Goal: Task Accomplishment & Management: Use online tool/utility

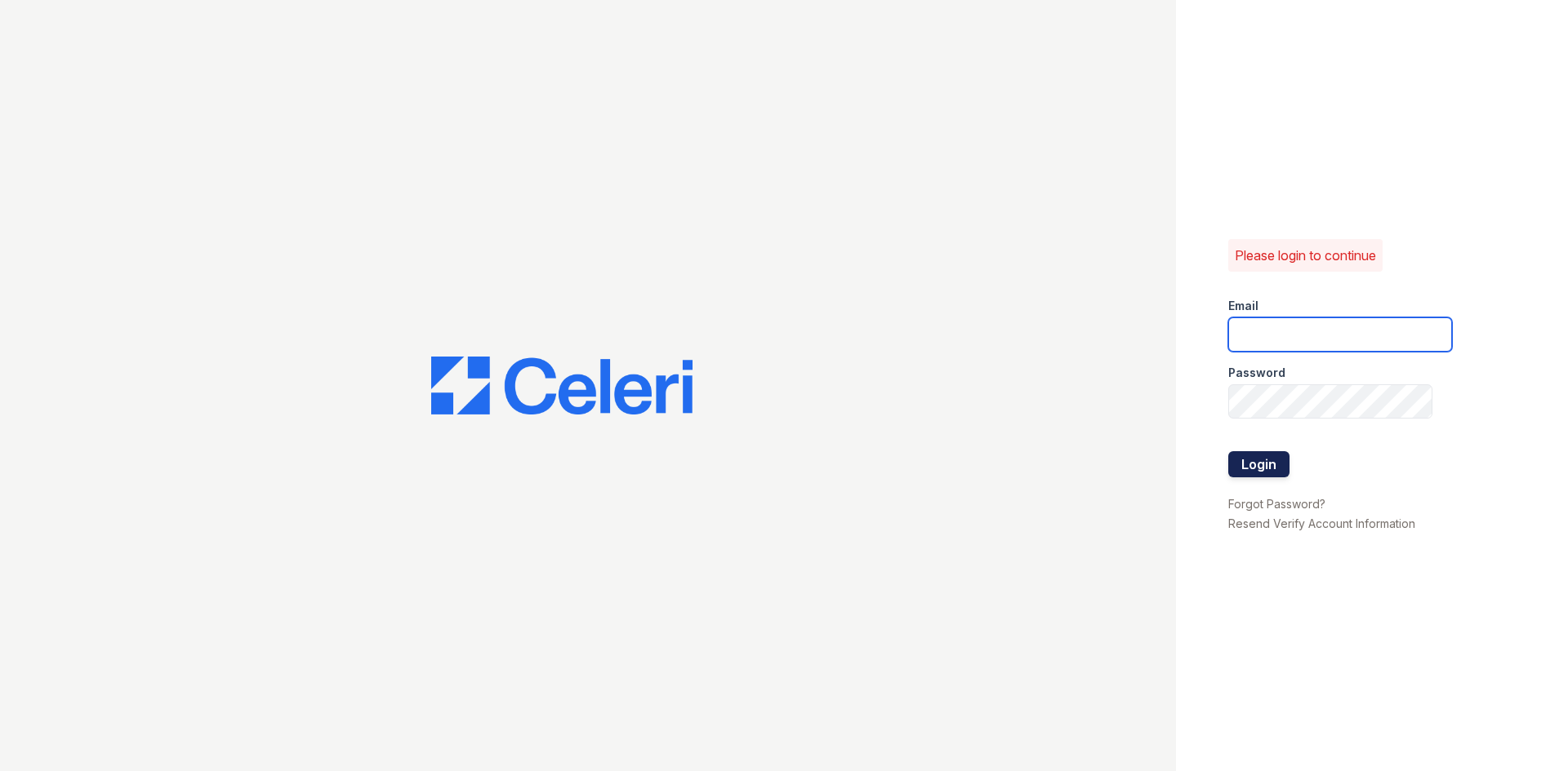
type input "[EMAIL_ADDRESS][DOMAIN_NAME]"
click at [1250, 460] on button "Login" at bounding box center [1258, 464] width 61 height 26
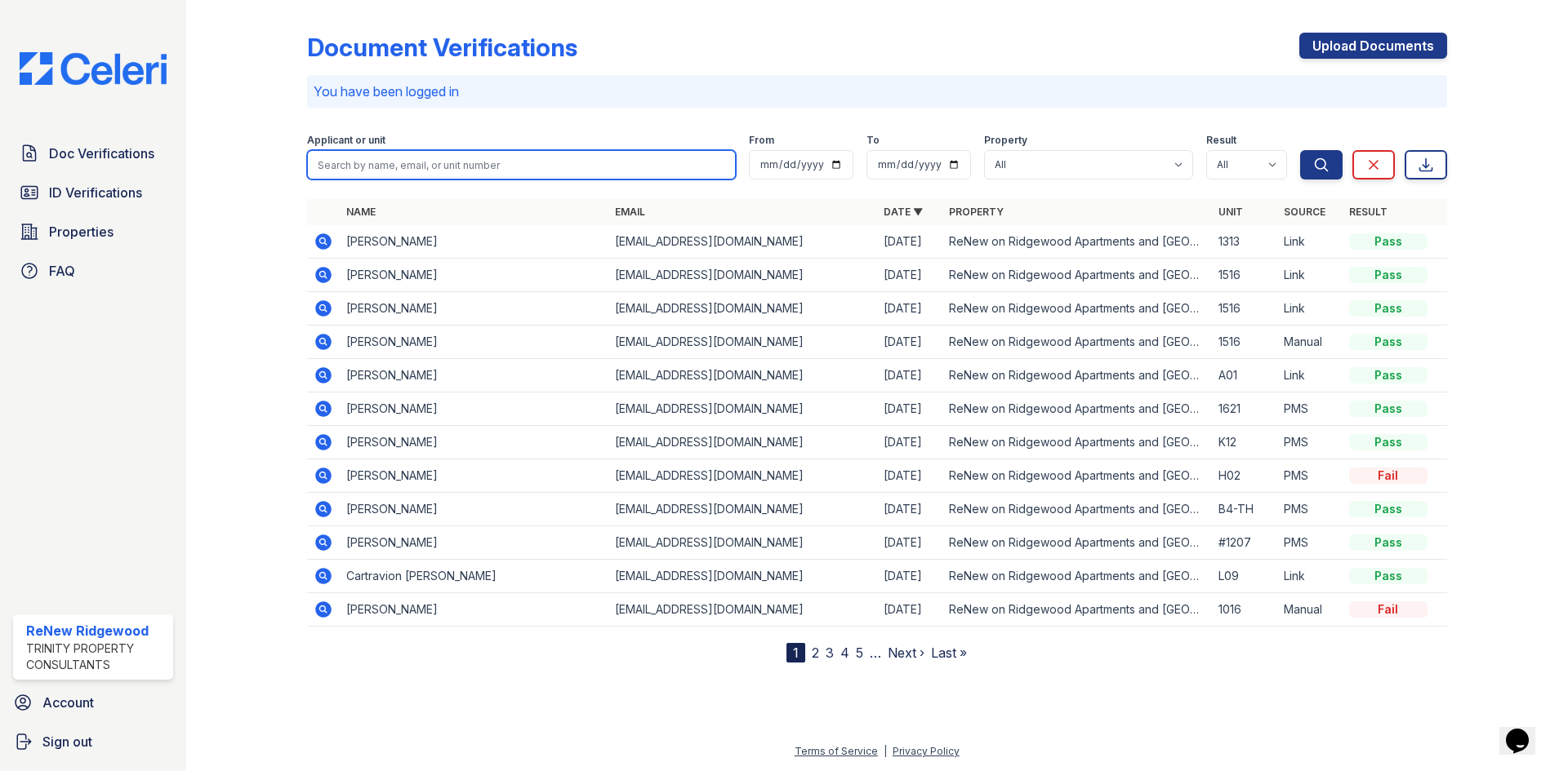
click at [391, 163] on input "search" at bounding box center [522, 164] width 429 height 29
type input "[PERSON_NAME]"
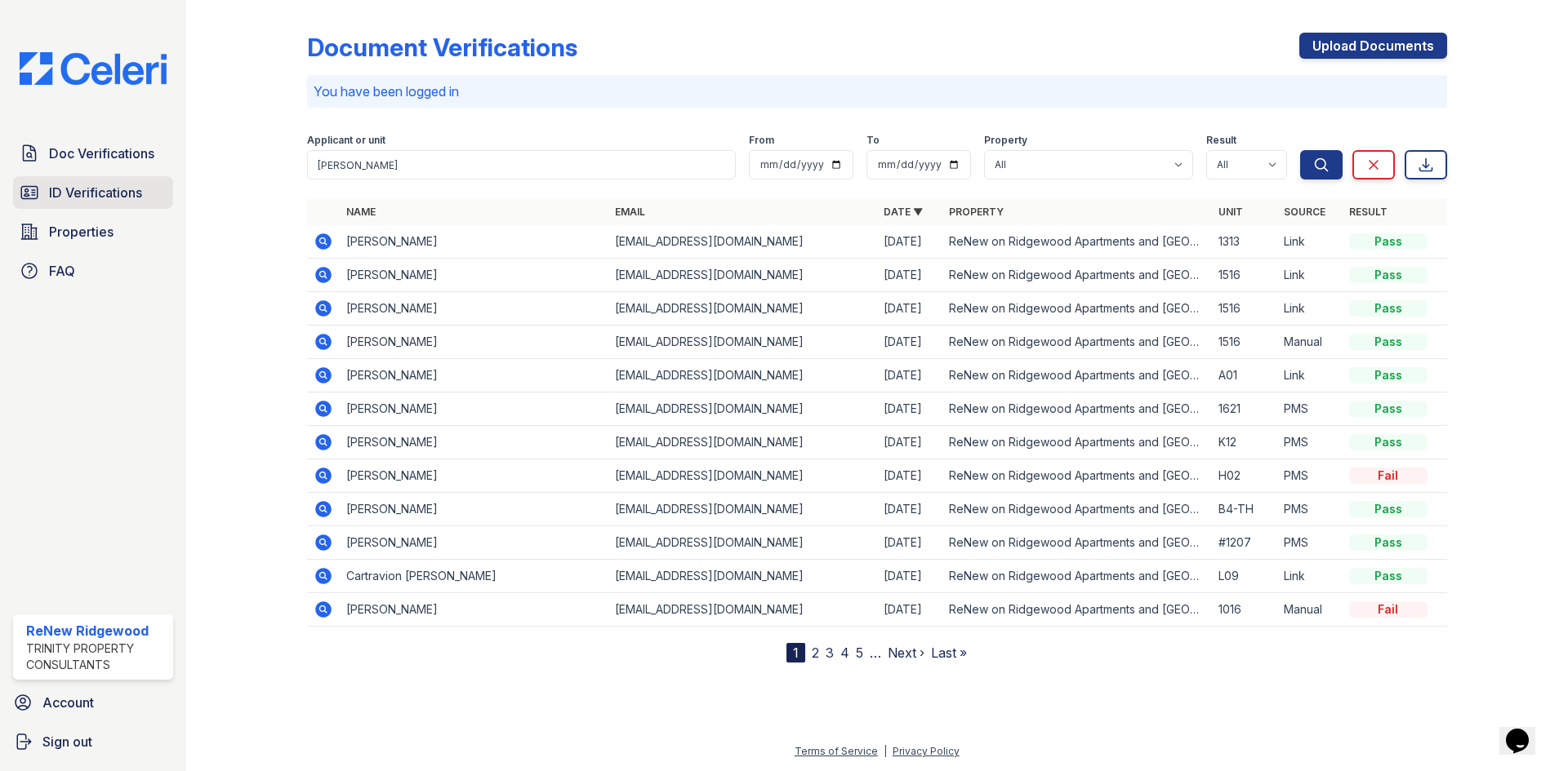
click at [100, 196] on span "ID Verifications" at bounding box center [95, 192] width 93 height 19
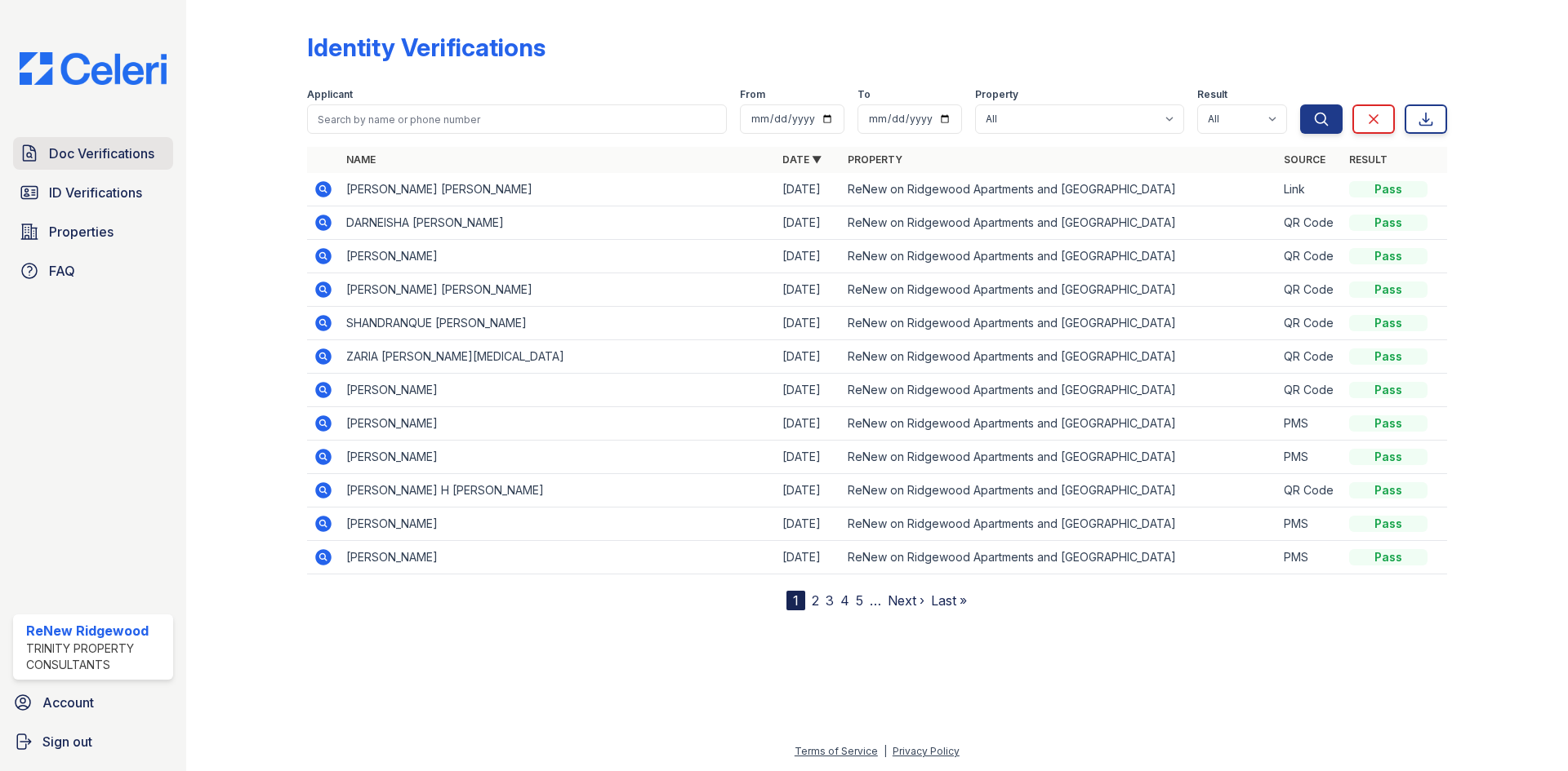
click at [122, 149] on span "Doc Verifications" at bounding box center [102, 153] width 106 height 19
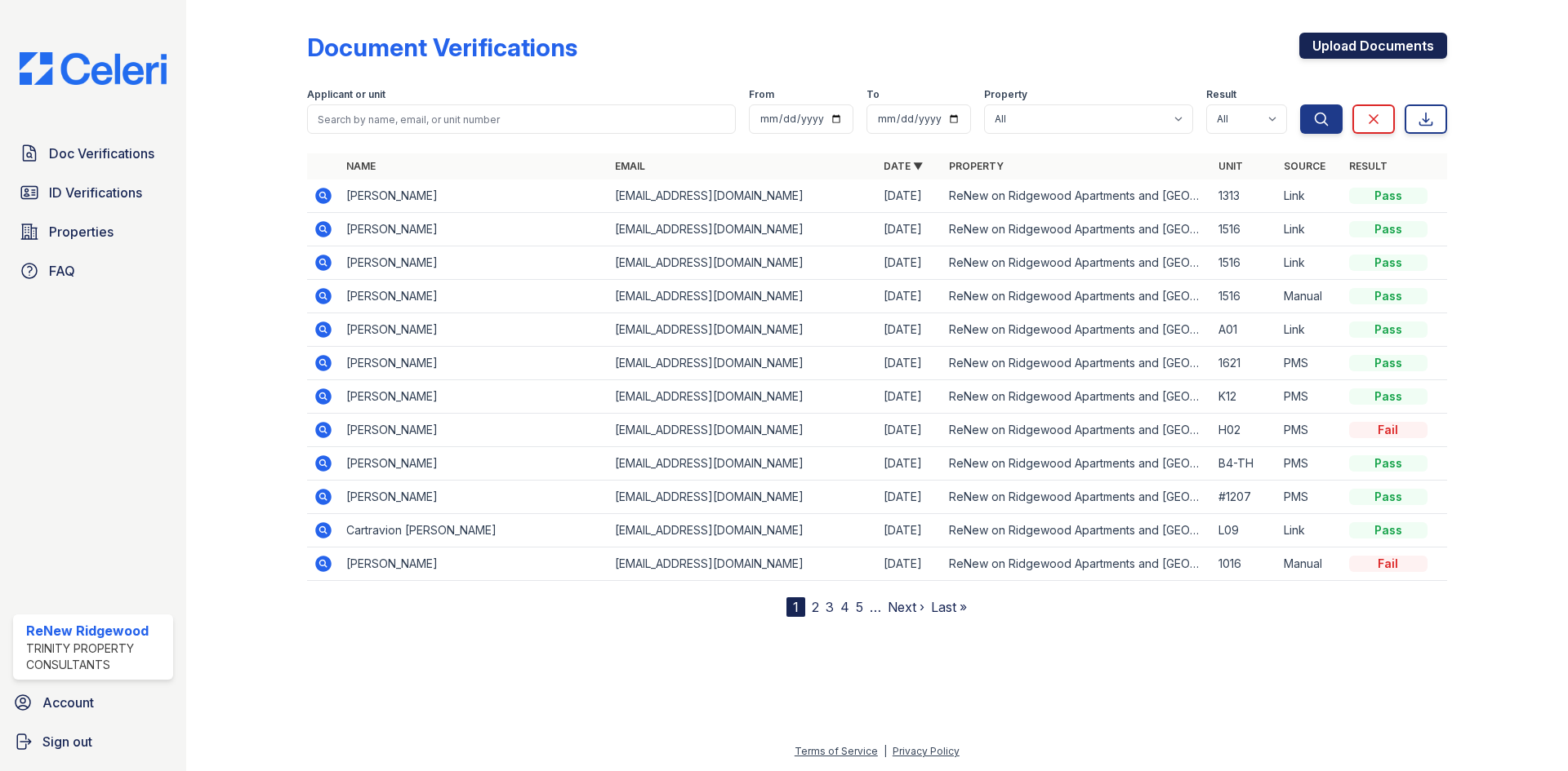
click at [1331, 43] on link "Upload Documents" at bounding box center [1373, 45] width 147 height 26
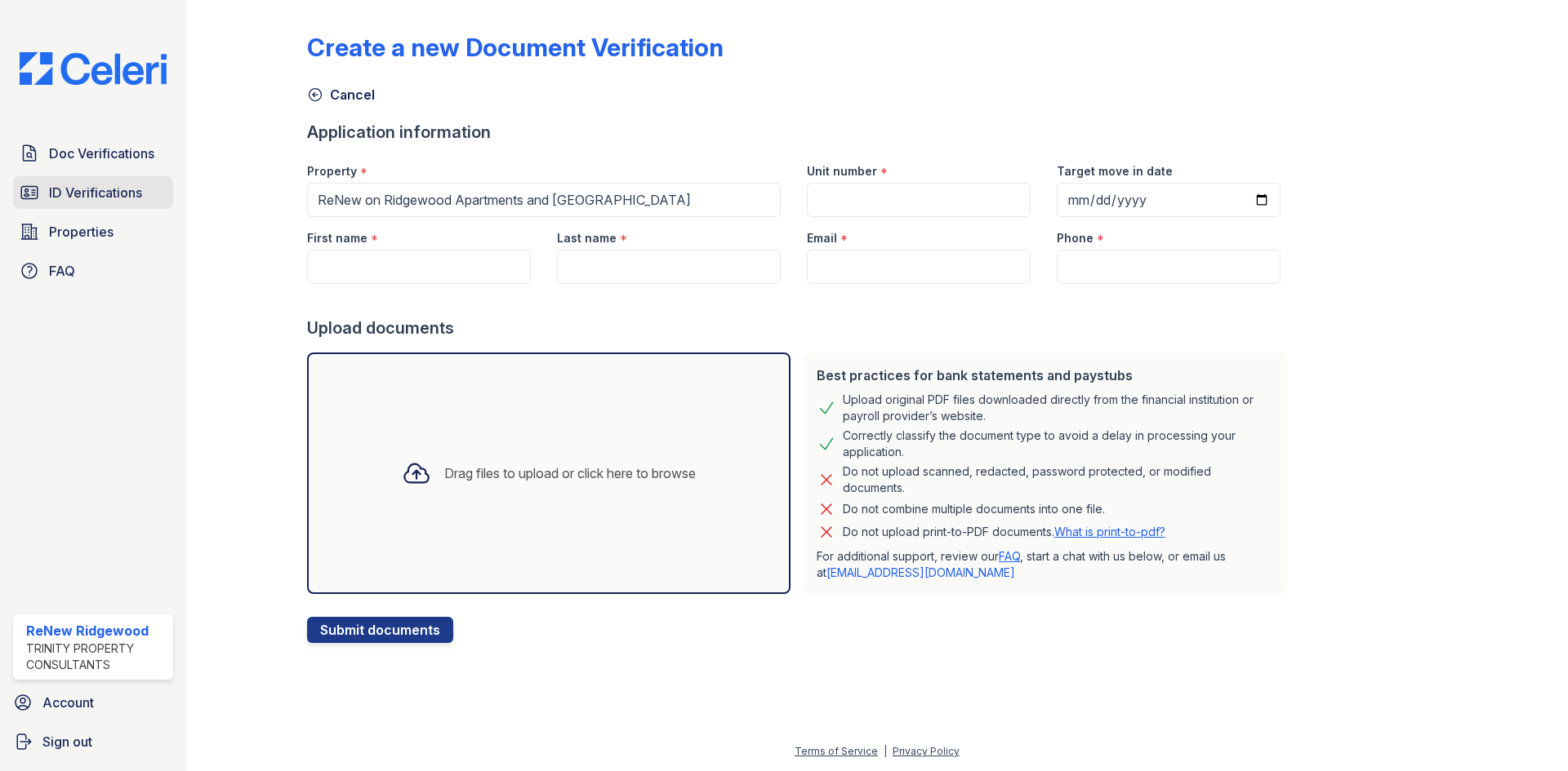
click at [76, 182] on span "ID Verifications" at bounding box center [95, 192] width 93 height 19
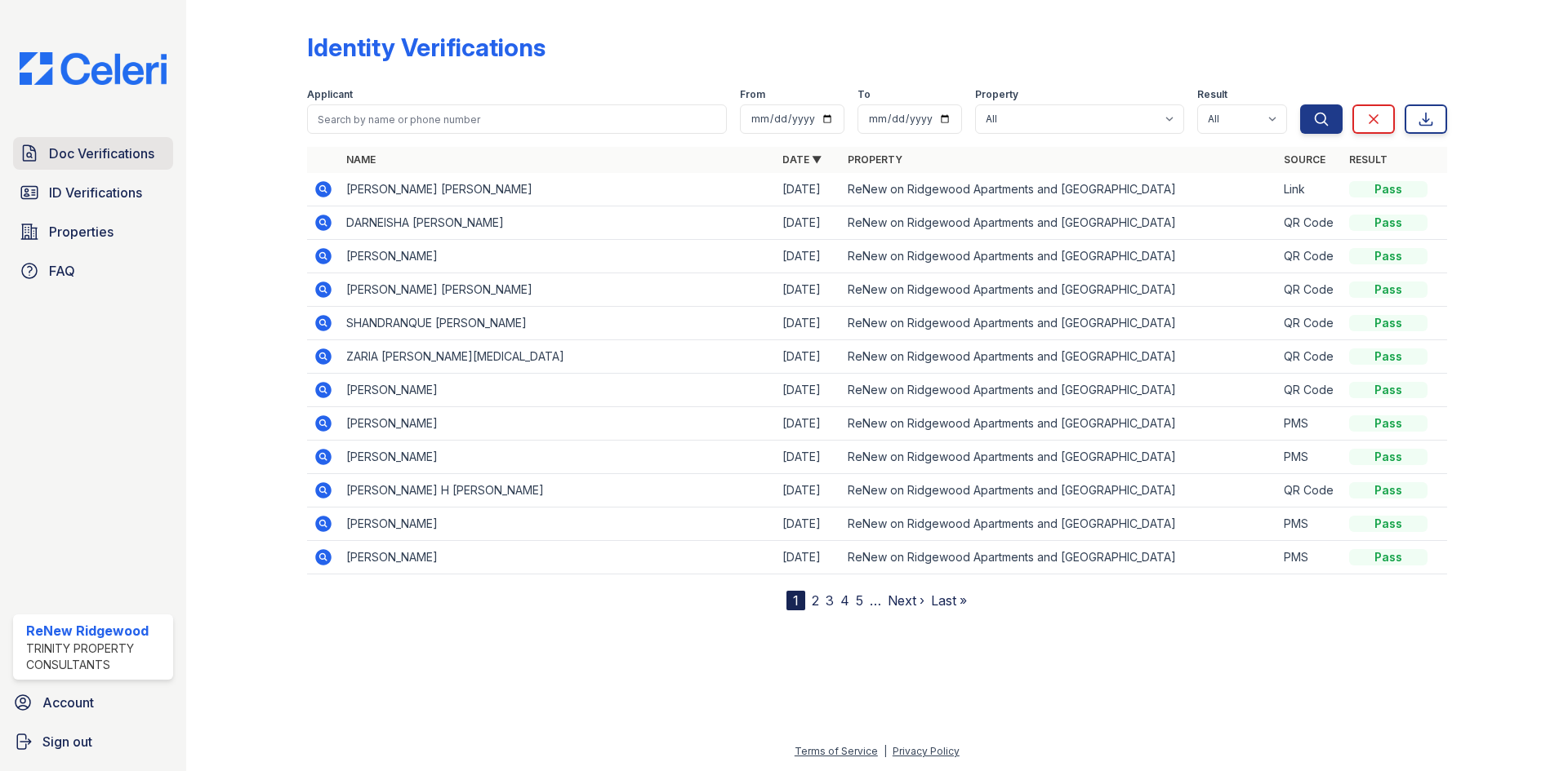
click at [65, 162] on span "Doc Verifications" at bounding box center [102, 153] width 106 height 19
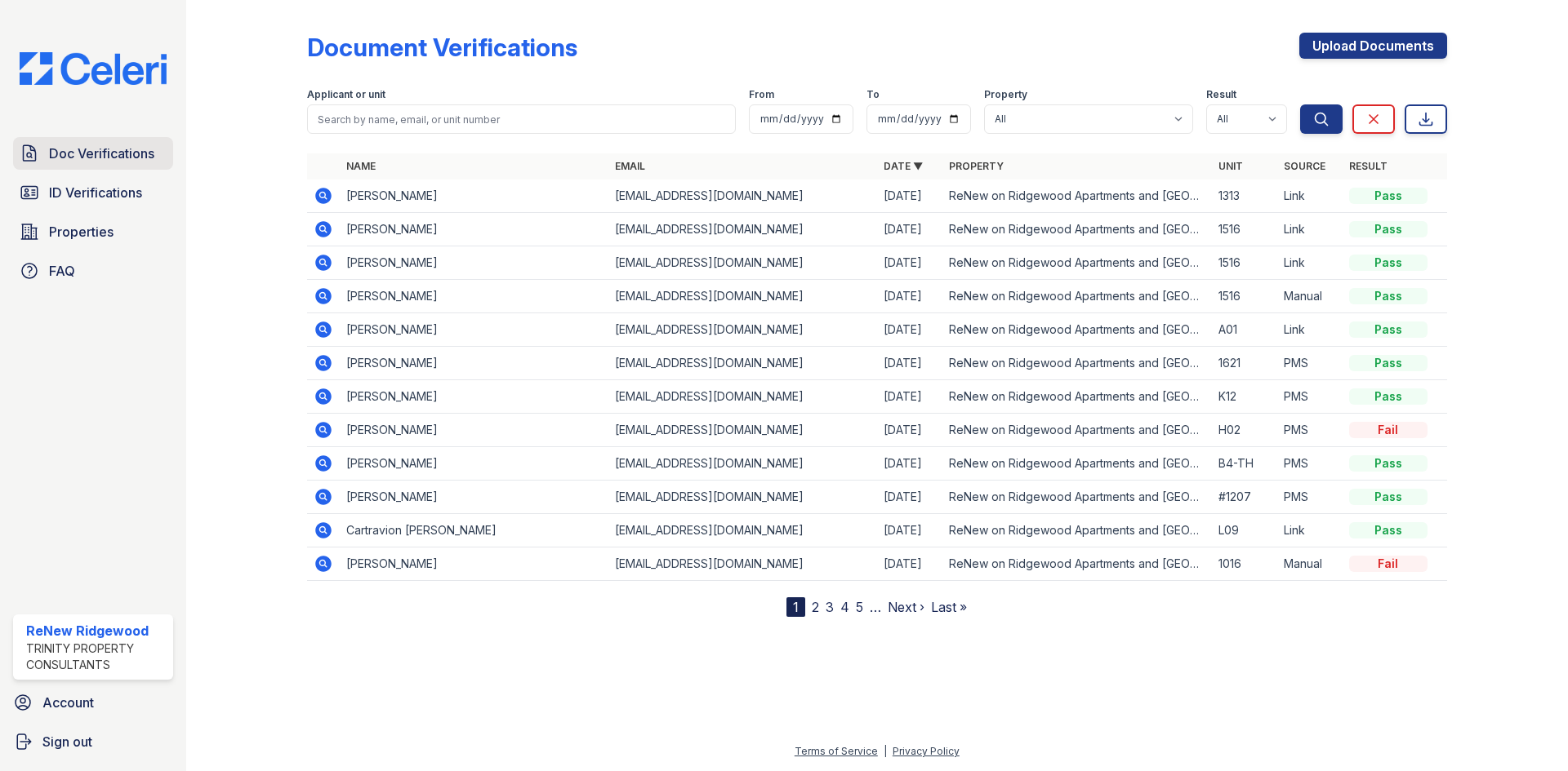
click at [74, 148] on span "Doc Verifications" at bounding box center [102, 153] width 106 height 19
click at [1350, 58] on link "Upload Documents" at bounding box center [1373, 45] width 147 height 26
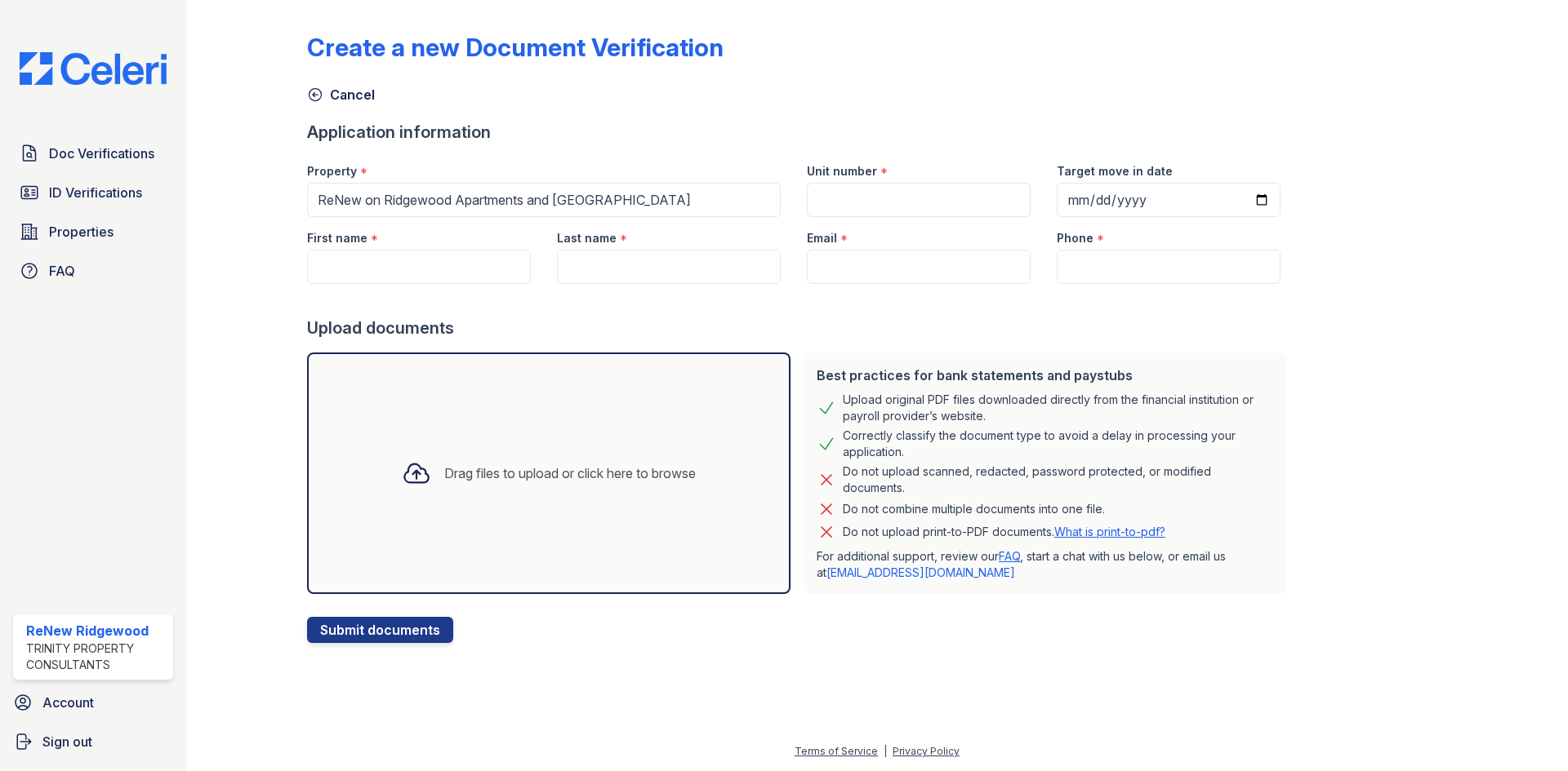
click at [1349, 49] on div "Create a new Document Verification" at bounding box center [877, 54] width 1140 height 43
click at [49, 198] on link "ID Verifications" at bounding box center [93, 193] width 160 height 33
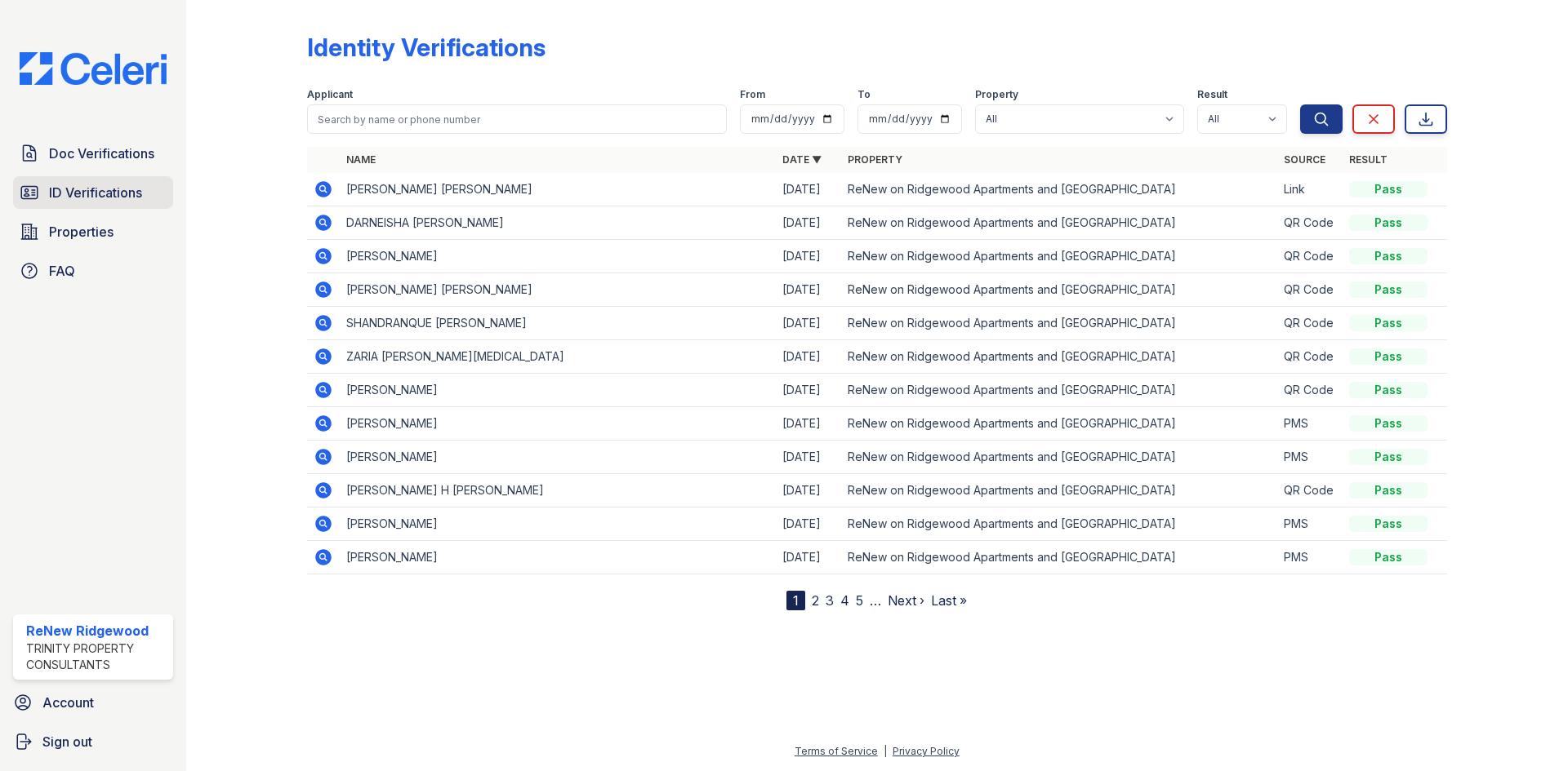
click at [98, 204] on link "ID Verifications" at bounding box center [93, 193] width 160 height 33
click at [98, 200] on span "ID Verifications" at bounding box center [95, 192] width 93 height 19
click at [107, 162] on span "Doc Verifications" at bounding box center [102, 153] width 106 height 19
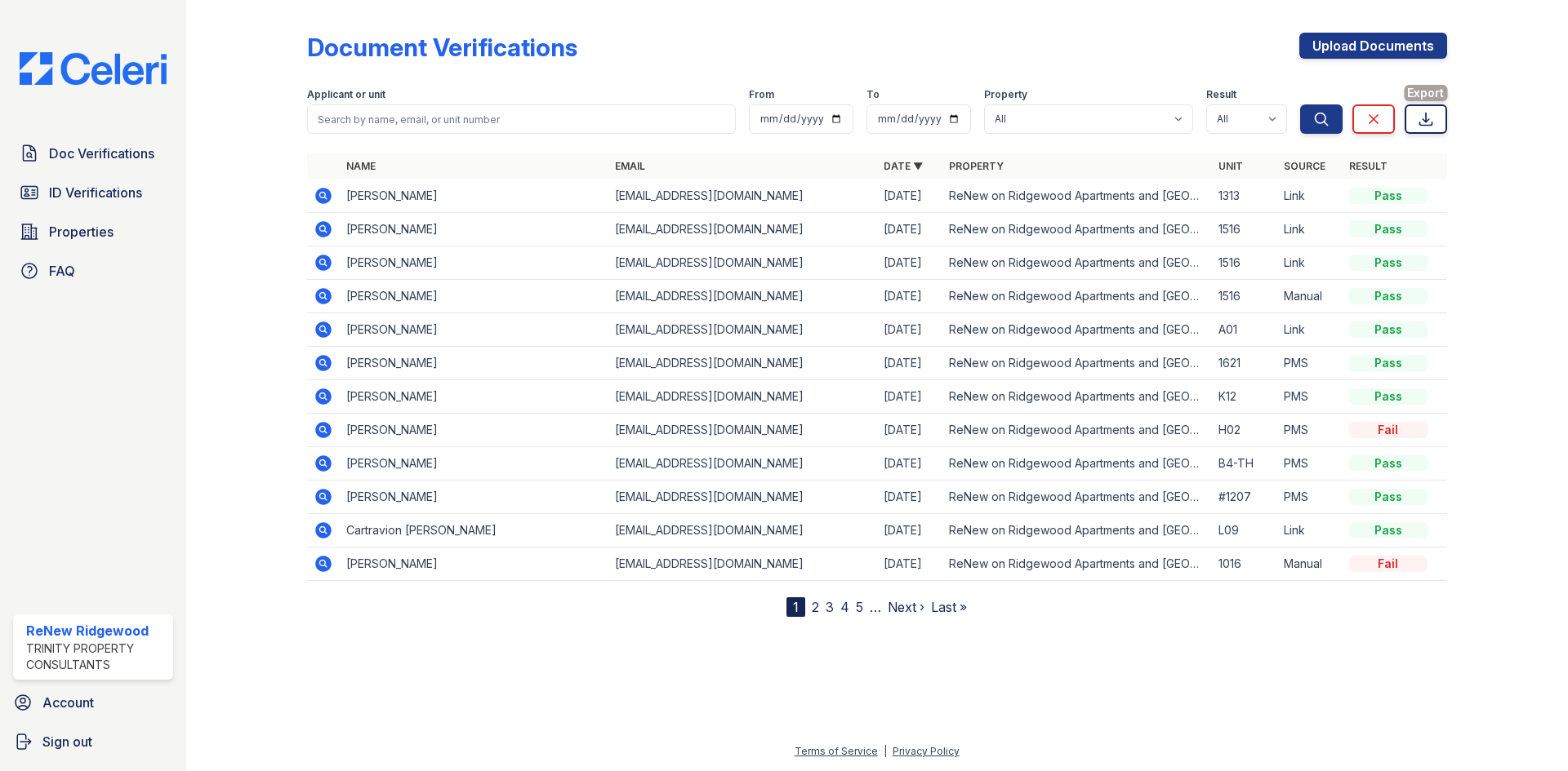
click at [1429, 116] on icon at bounding box center [1426, 120] width 17 height 17
click at [64, 239] on span "Properties" at bounding box center [81, 231] width 64 height 19
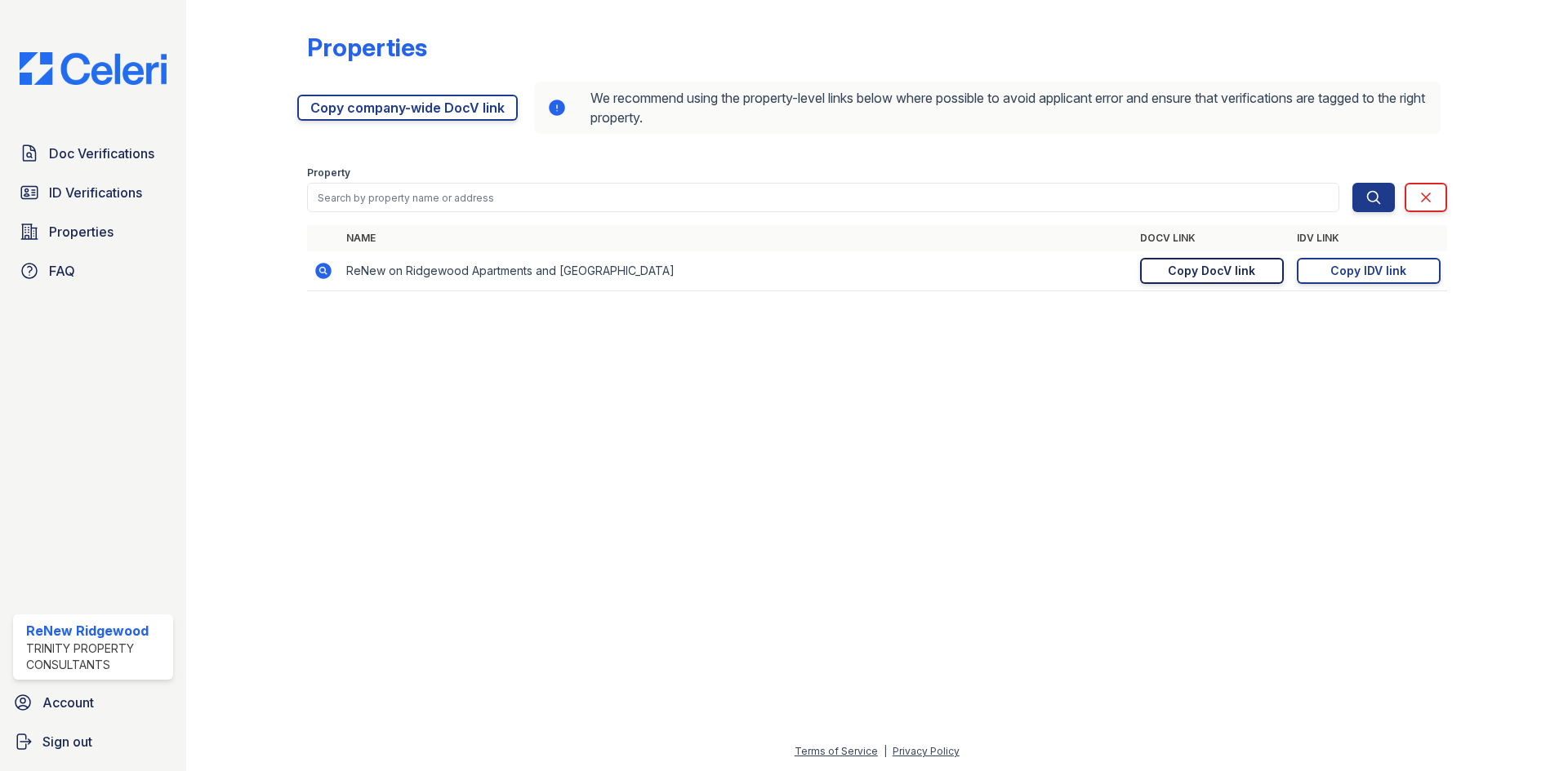
click at [1194, 271] on div "Copy DocV link" at bounding box center [1211, 271] width 87 height 17
click at [1366, 270] on div "Copy IDV link" at bounding box center [1368, 271] width 76 height 17
